Goal: Complete application form

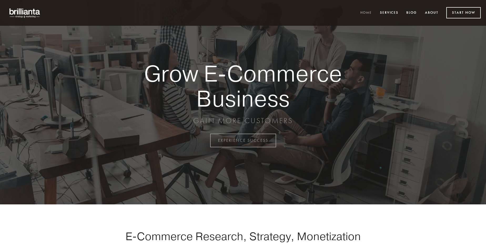
scroll to position [1377, 0]
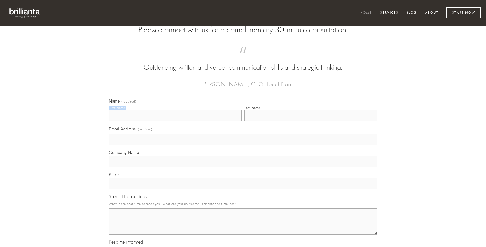
type input "[PERSON_NAME] PhD"
click at [310, 121] on input "Last Name" at bounding box center [310, 115] width 133 height 11
type input "[PERSON_NAME] PhD"
click at [243, 145] on input "Email Address (required)" at bounding box center [243, 139] width 268 height 11
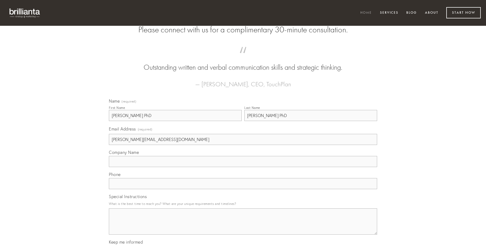
type input "[PERSON_NAME][EMAIL_ADDRESS][DOMAIN_NAME]"
click at [243, 167] on input "Company Name" at bounding box center [243, 161] width 268 height 11
type input "agnitio"
click at [243, 189] on input "text" at bounding box center [243, 183] width 268 height 11
click at [243, 226] on textarea "Special Instructions" at bounding box center [243, 221] width 268 height 26
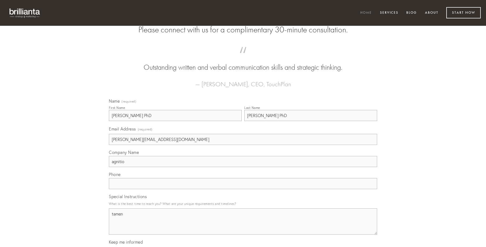
type textarea "tamen"
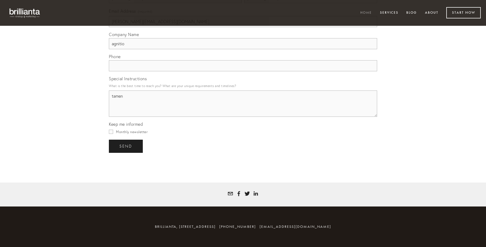
click at [126, 146] on span "send" at bounding box center [125, 146] width 13 height 5
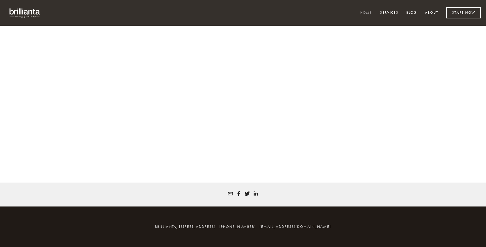
scroll to position [1370, 0]
